Goal: Task Accomplishment & Management: Manage account settings

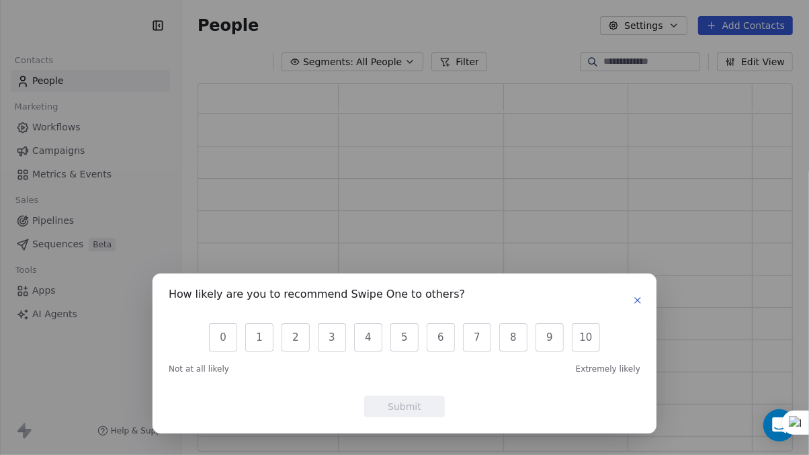
scroll to position [357, 585]
drag, startPoint x: 638, startPoint y: 298, endPoint x: 607, endPoint y: 292, distance: 31.6
click at [638, 299] on icon "button" at bounding box center [637, 300] width 5 height 5
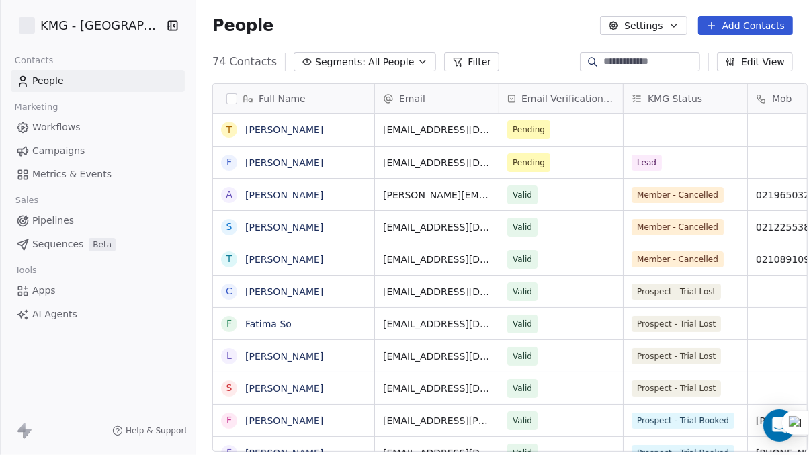
scroll to position [390, 617]
click at [629, 130] on div "grid" at bounding box center [685, 130] width 124 height 32
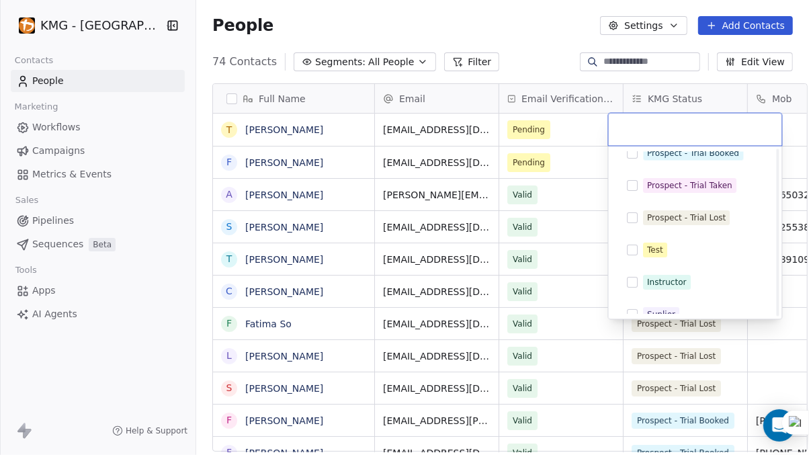
scroll to position [202, 0]
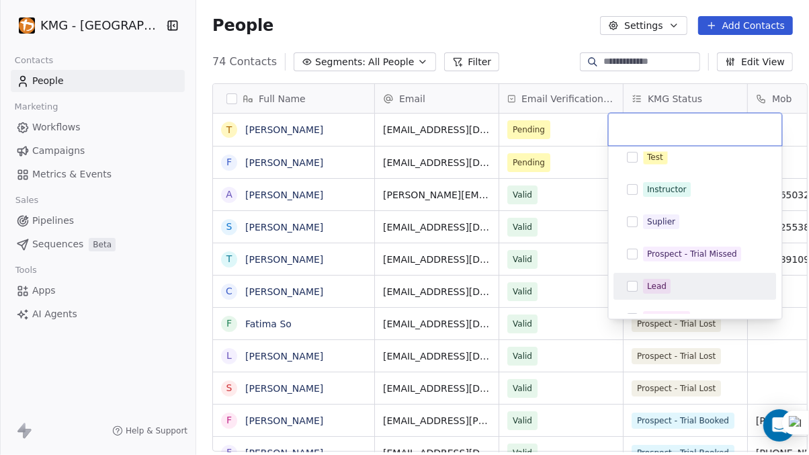
click at [634, 281] on button "Suggestions" at bounding box center [632, 286] width 11 height 11
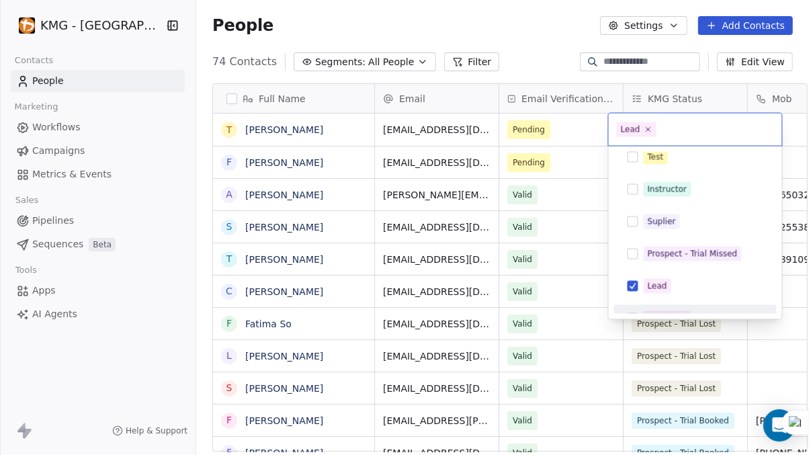
click at [539, 33] on html "KMG - [GEOGRAPHIC_DATA] Contacts People Marketing Workflows Campaigns Metrics &…" at bounding box center [404, 227] width 809 height 455
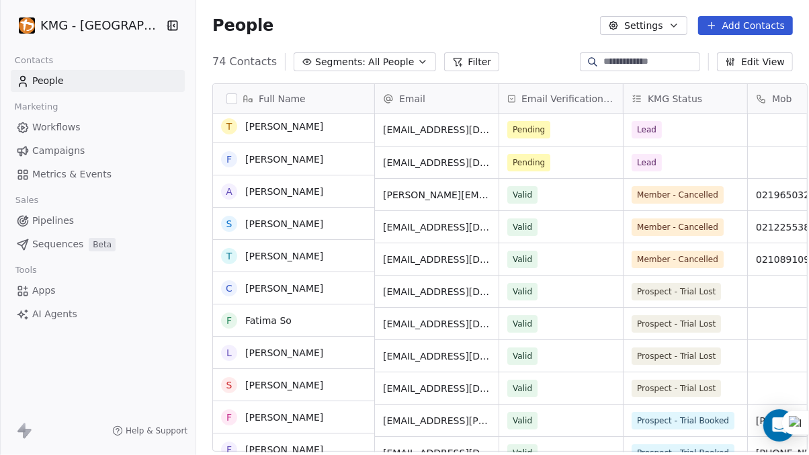
scroll to position [0, 0]
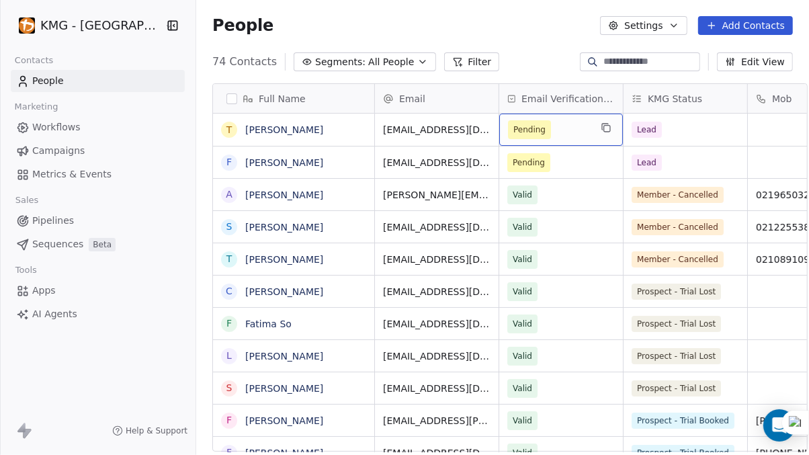
click at [547, 130] on span "Pending" at bounding box center [549, 129] width 82 height 19
click at [546, 130] on span "Pending" at bounding box center [549, 129] width 82 height 19
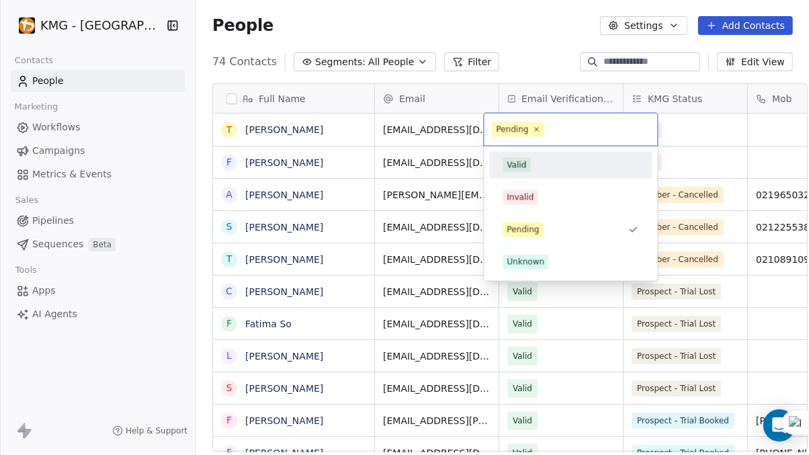
click at [519, 158] on span "Valid" at bounding box center [517, 165] width 28 height 15
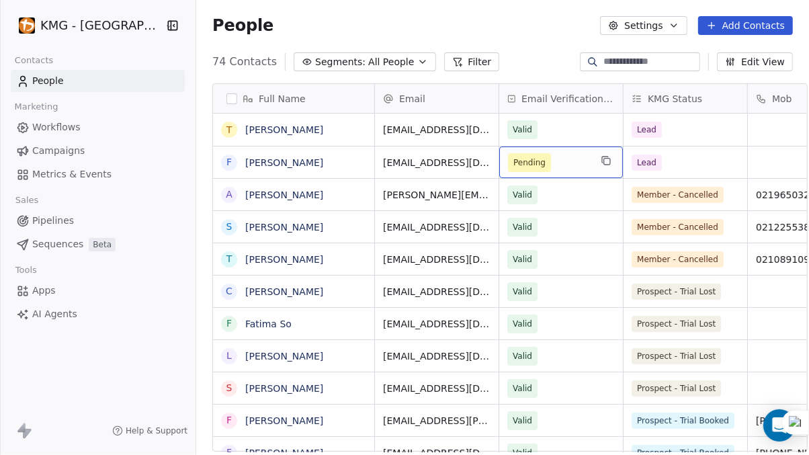
click at [513, 160] on span "Pending" at bounding box center [529, 162] width 32 height 13
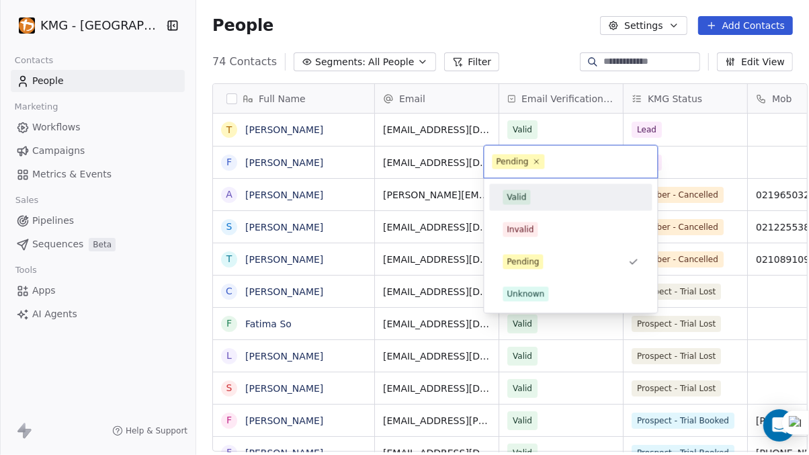
click at [515, 194] on div "Valid" at bounding box center [516, 197] width 19 height 12
